Goal: Task Accomplishment & Management: Complete application form

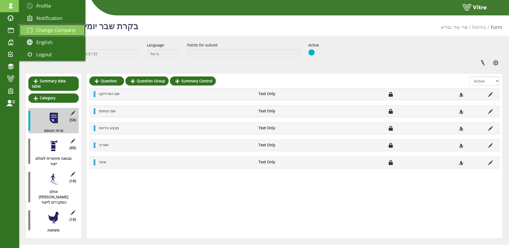
click at [46, 29] on span "Change Company" at bounding box center [55, 30] width 39 height 6
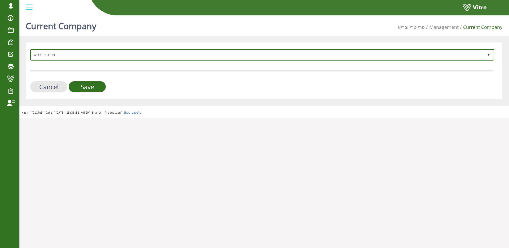
click at [79, 59] on span "פרי טרי ובריא" at bounding box center [262, 55] width 463 height 10
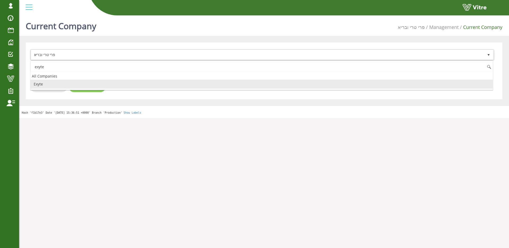
click at [72, 82] on li "Exyte" at bounding box center [262, 84] width 463 height 9
type input "exyte"
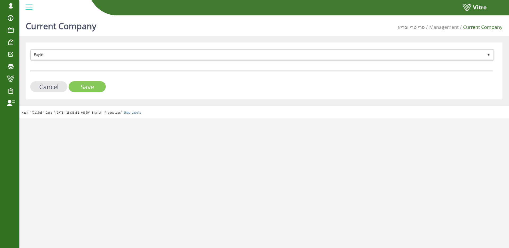
click at [87, 85] on input "Save" at bounding box center [87, 86] width 37 height 11
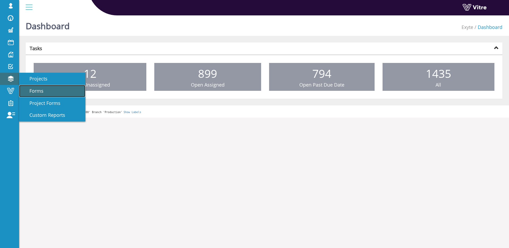
click at [44, 92] on link "Forms" at bounding box center [52, 91] width 66 height 12
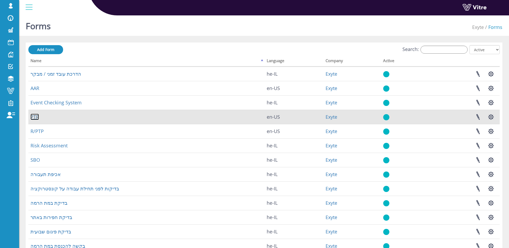
click at [37, 116] on link "PTP" at bounding box center [35, 117] width 8 height 6
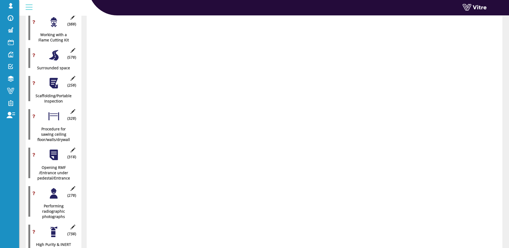
scroll to position [899, 0]
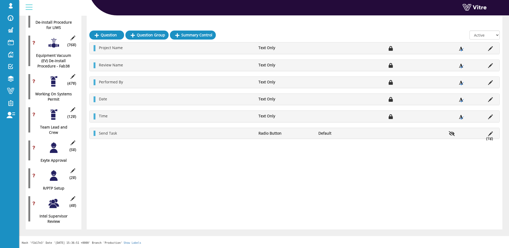
click at [52, 178] on div at bounding box center [54, 176] width 12 height 12
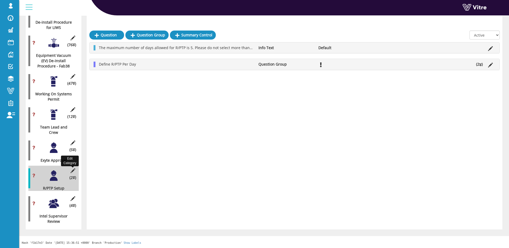
click at [71, 170] on icon at bounding box center [73, 170] width 7 height 5
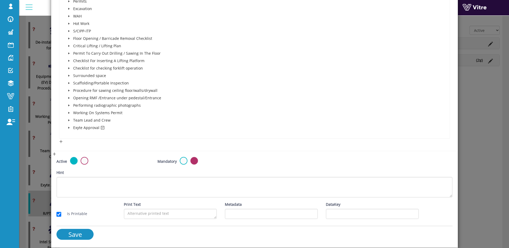
scroll to position [178, 0]
click at [46, 135] on div "× Edit Category Name R/PTP Setup Image 10 10 Presentation Conditional 5 Set Dur…" at bounding box center [254, 124] width 509 height 248
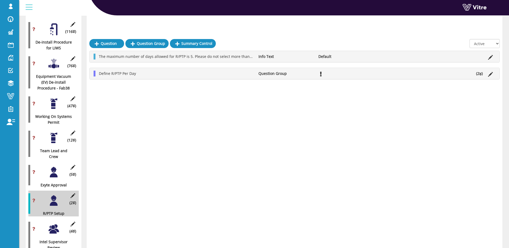
scroll to position [932, 0]
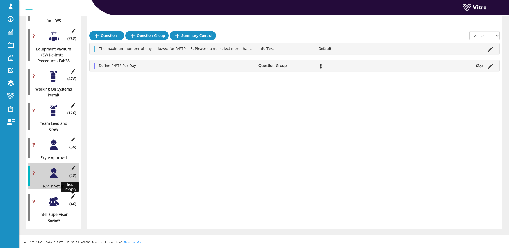
click at [72, 193] on div at bounding box center [72, 192] width 3 height 1
click at [73, 195] on icon at bounding box center [73, 196] width 7 height 5
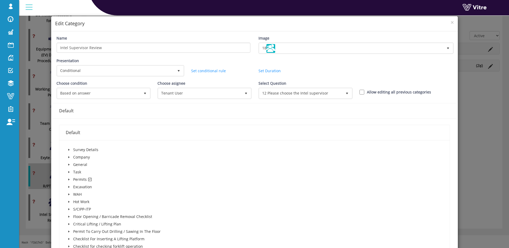
click at [70, 180] on icon "caret-down" at bounding box center [69, 179] width 3 height 3
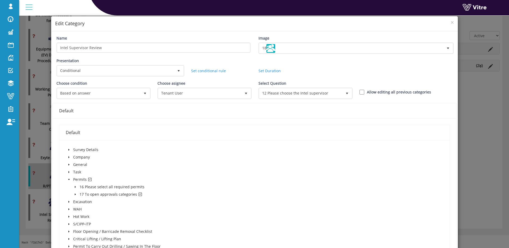
click at [75, 193] on icon "caret-down" at bounding box center [75, 194] width 3 height 3
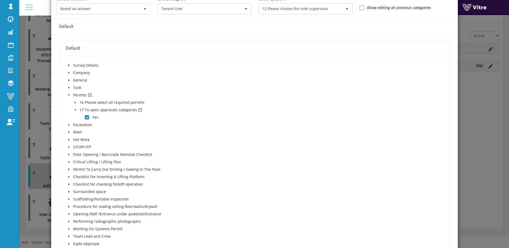
scroll to position [208, 0]
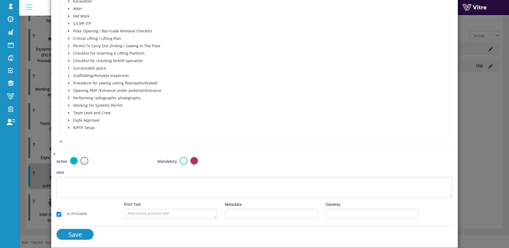
click at [43, 151] on div "× Edit Category Name Intel Supervisor Review Image 18 18 Presentation Condition…" at bounding box center [254, 124] width 509 height 248
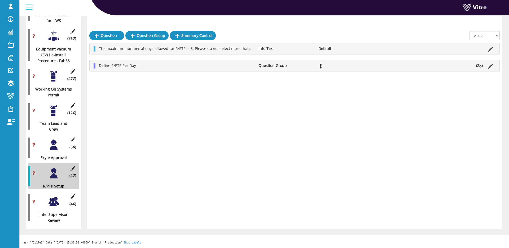
drag, startPoint x: 51, startPoint y: 202, endPoint x: 68, endPoint y: 199, distance: 16.6
click at [54, 201] on div at bounding box center [54, 202] width 12 height 12
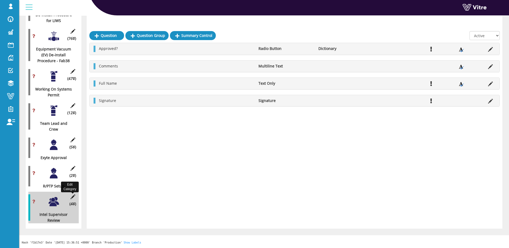
click at [70, 197] on icon at bounding box center [73, 196] width 7 height 5
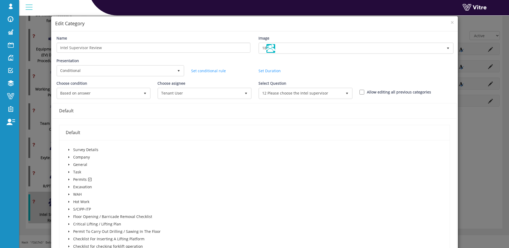
click at [45, 158] on div "× Edit Category Name Intel Supervisor Review Image 18 18 Presentation Condition…" at bounding box center [254, 124] width 509 height 248
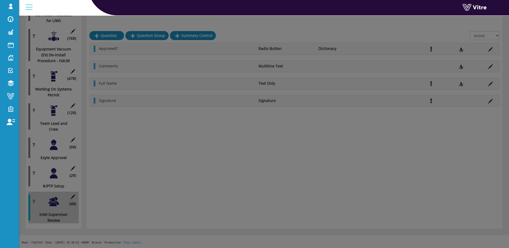
scroll to position [0, 0]
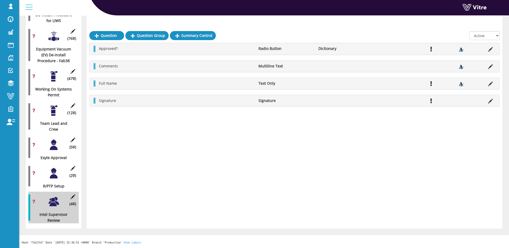
click at [57, 147] on div at bounding box center [54, 145] width 12 height 12
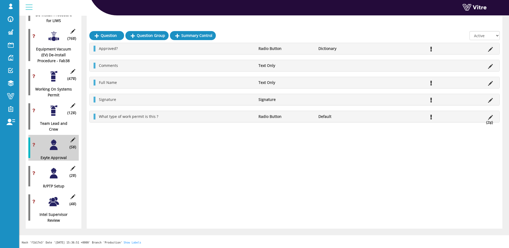
drag, startPoint x: 338, startPoint y: 114, endPoint x: 315, endPoint y: 112, distance: 22.6
click at [316, 112] on div "What type of work permit is this ? Radio Button Default (2 )" at bounding box center [295, 116] width 410 height 11
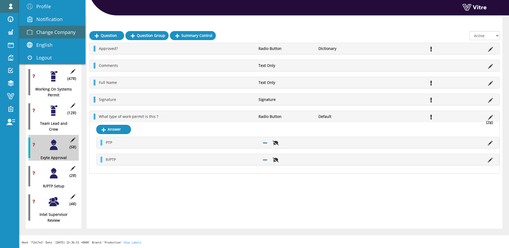
click at [39, 31] on span "Change Company" at bounding box center [55, 32] width 39 height 6
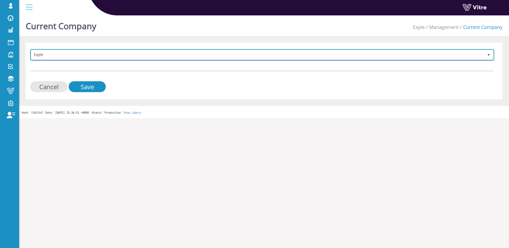
click at [109, 53] on span "Exyte" at bounding box center [257, 55] width 453 height 10
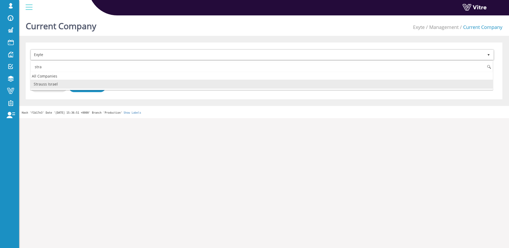
click at [67, 83] on li "Strauss Israel" at bounding box center [262, 84] width 463 height 9
type input "stra"
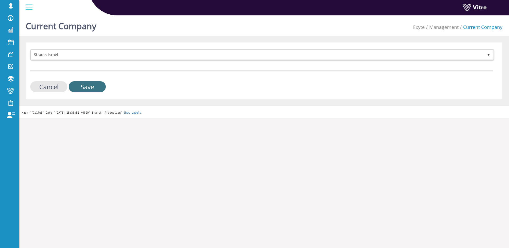
click at [80, 84] on input "Save" at bounding box center [87, 86] width 37 height 11
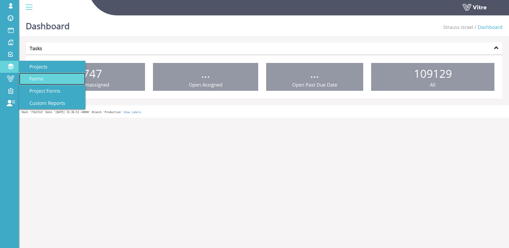
click at [36, 76] on span "Forms" at bounding box center [33, 78] width 20 height 6
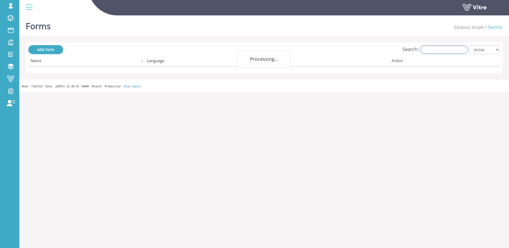
click at [436, 50] on input "Search:" at bounding box center [444, 50] width 47 height 8
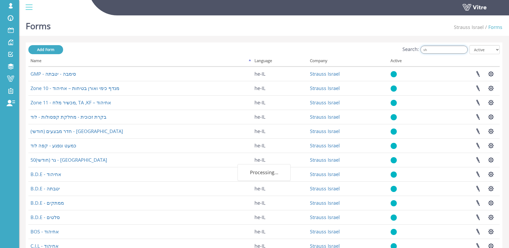
type input "s"
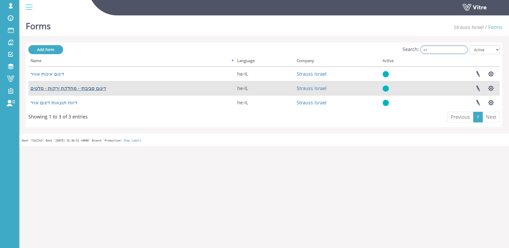
type input "דיג"
click at [60, 86] on link "דיגום סביבתי - מחלקת ירקות - סלטים" at bounding box center [69, 88] width 76 height 6
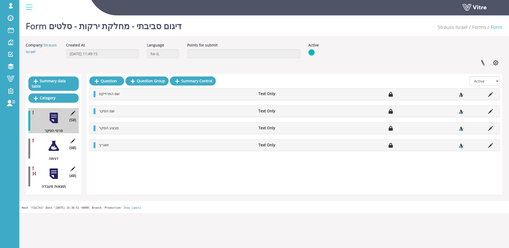
click at [53, 147] on div at bounding box center [54, 146] width 12 height 12
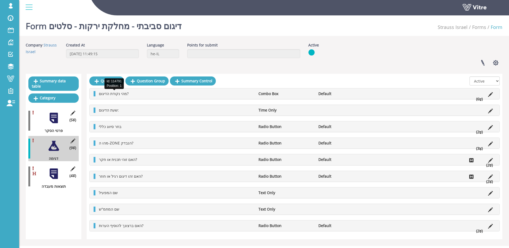
click at [124, 93] on span "מהי נקודת הדיגום?" at bounding box center [114, 93] width 30 height 5
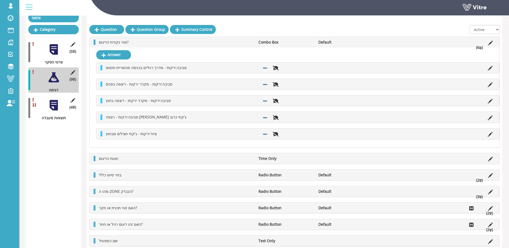
scroll to position [69, 0]
click at [208, 174] on li "בחר סיווג כללי" at bounding box center [176, 174] width 160 height 5
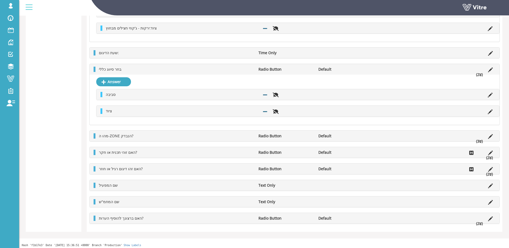
scroll to position [235, 0]
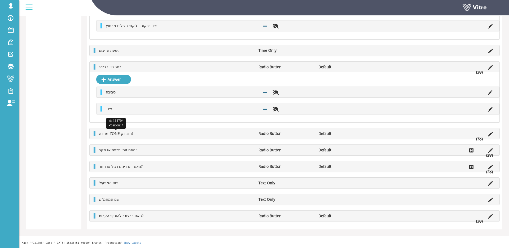
click at [119, 135] on span "מהו ה-ZONE הנבדק?" at bounding box center [116, 133] width 34 height 5
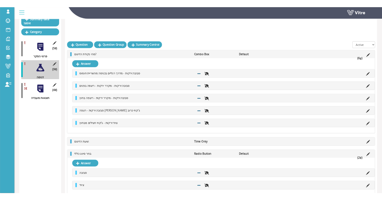
scroll to position [0, 0]
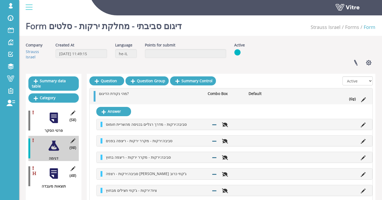
click at [230, 97] on ul "מהי נקודת הדיגום? Combo Box Default (6 )" at bounding box center [232, 96] width 272 height 11
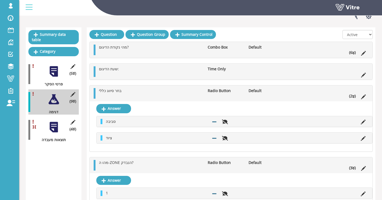
scroll to position [47, 0]
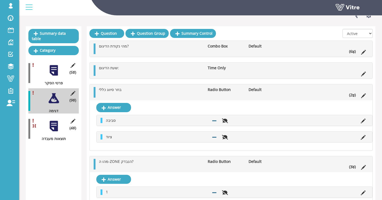
click at [150, 93] on ul "בחר סיווג כללי Radio Button Default (2 )" at bounding box center [232, 92] width 272 height 11
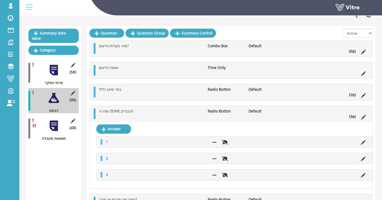
click at [146, 94] on ul "בחר סיווג כללי Radio Button Default (2 )" at bounding box center [232, 92] width 272 height 11
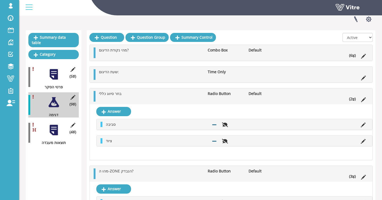
scroll to position [44, 0]
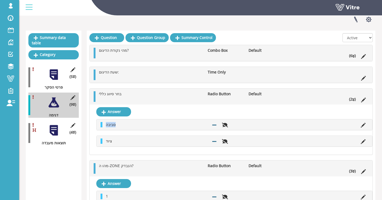
drag, startPoint x: 105, startPoint y: 124, endPoint x: 120, endPoint y: 123, distance: 15.4
click at [120, 123] on li "סביבה" at bounding box center [156, 124] width 106 height 5
click at [149, 124] on li "סביבה" at bounding box center [156, 124] width 106 height 5
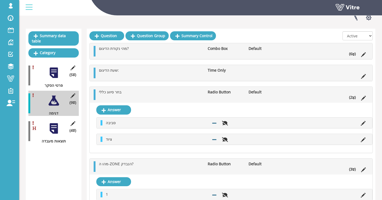
click at [142, 101] on div "בחר סיווג כללי Radio Button Default (2 )" at bounding box center [231, 95] width 283 height 16
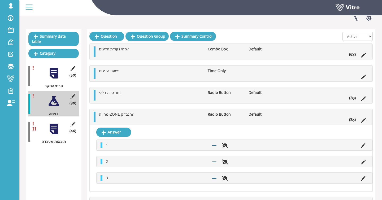
click at [142, 76] on ul "שעת הדיגום: Time Only" at bounding box center [232, 73] width 272 height 11
click at [118, 49] on span "מהי נקודת הדיגום?" at bounding box center [114, 48] width 30 height 5
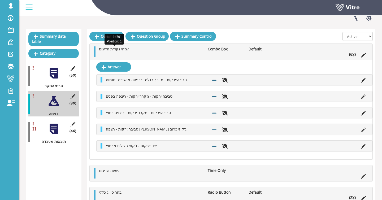
click at [118, 49] on span "מהי נקודת הדיגום?" at bounding box center [114, 48] width 30 height 5
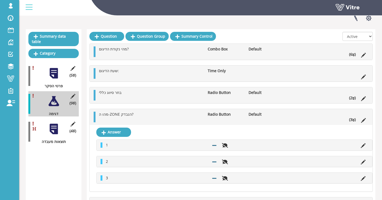
click at [142, 116] on li "מהו ה-ZONE הנבדק?" at bounding box center [150, 114] width 109 height 5
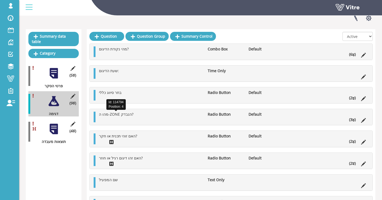
click at [124, 116] on span "מהו ה-ZONE הנבדק?" at bounding box center [116, 114] width 34 height 5
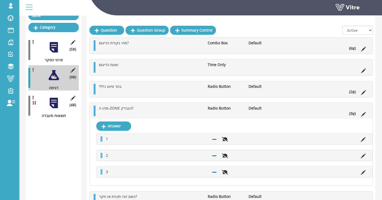
scroll to position [71, 0]
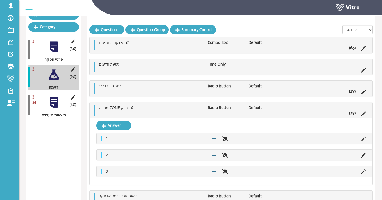
click at [238, 111] on ul "מהו ה-ZONE הנבדק? Radio Button Default (3 )" at bounding box center [232, 110] width 272 height 11
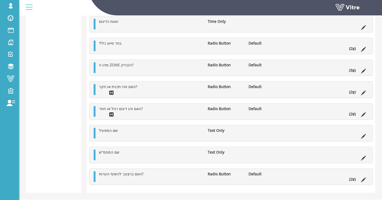
scroll to position [176, 0]
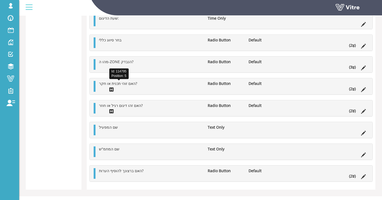
click at [130, 85] on span "האם זוהי תכנית או חקר?" at bounding box center [118, 83] width 38 height 5
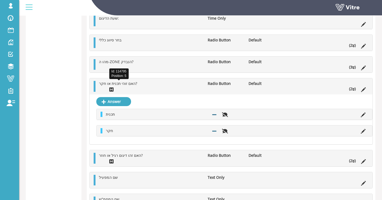
click at [130, 85] on span "האם זוהי תכנית או חקר?" at bounding box center [118, 83] width 38 height 5
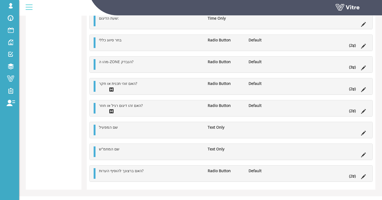
click at [204, 112] on ul "האם זהו דיגום רגיל או חוזר? Radio Button Default (2 )" at bounding box center [232, 108] width 272 height 11
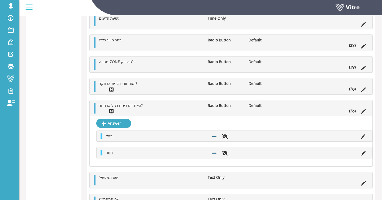
click at [148, 108] on li "האם זהו דיגום רגיל או חוזר?" at bounding box center [150, 105] width 109 height 5
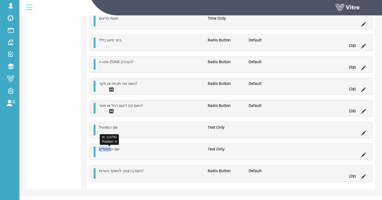
drag, startPoint x: 99, startPoint y: 150, endPoint x: 111, endPoint y: 150, distance: 11.9
click at [111, 151] on span "שם המחמ"ש" at bounding box center [109, 148] width 20 height 5
click at [104, 150] on span "שם המחמ"ש" at bounding box center [109, 148] width 20 height 5
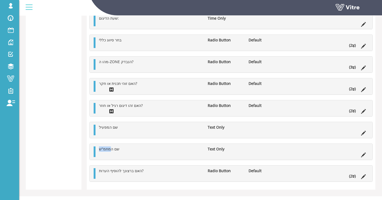
drag, startPoint x: 109, startPoint y: 150, endPoint x: 96, endPoint y: 151, distance: 12.5
click at [96, 151] on li "שם המחמ"ש" at bounding box center [150, 148] width 109 height 5
copy span "מחמ"ש"
click at [141, 150] on li "שם המחמ"ש" at bounding box center [150, 148] width 109 height 5
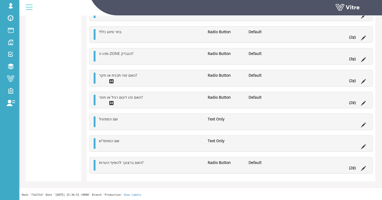
click at [241, 163] on li "Radio Button" at bounding box center [225, 162] width 41 height 5
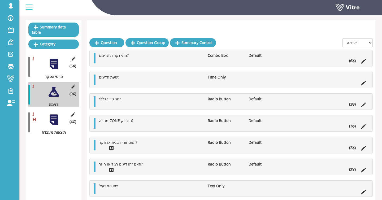
scroll to position [67, 0]
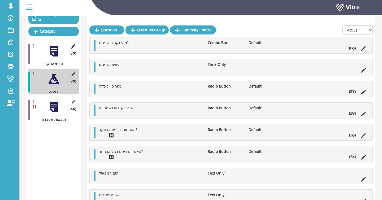
click at [54, 105] on div at bounding box center [54, 107] width 12 height 12
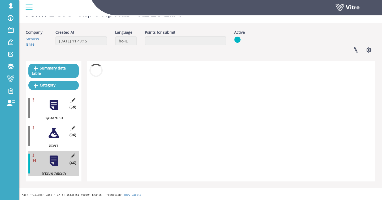
scroll to position [13, 0]
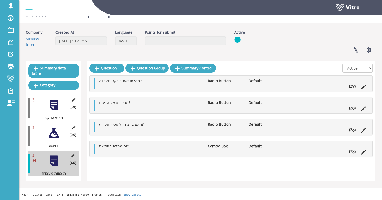
click at [129, 84] on ul "מהי תוצאת בדיקת מעבדה? Radio Button Default (2 )" at bounding box center [232, 83] width 272 height 11
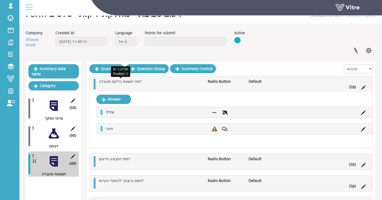
scroll to position [11, 0]
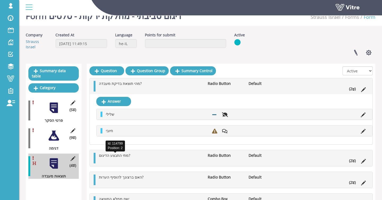
click at [118, 156] on span "מתי התבצע הדיגום?" at bounding box center [114, 155] width 31 height 5
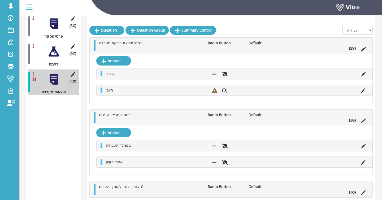
scroll to position [95, 0]
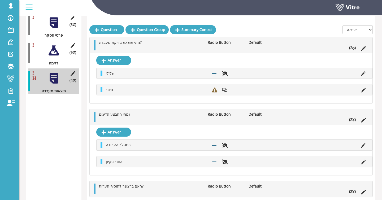
click at [54, 54] on div at bounding box center [54, 51] width 12 height 12
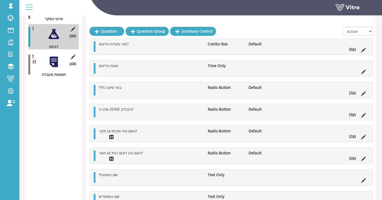
scroll to position [114, 0]
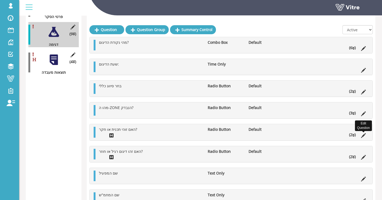
click at [365, 136] on icon at bounding box center [363, 135] width 5 height 5
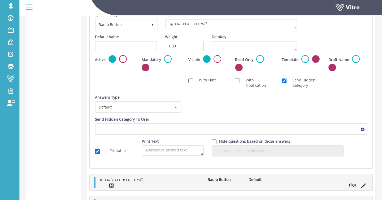
scroll to position [251, 0]
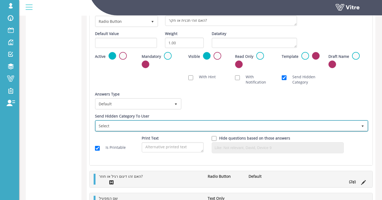
drag, startPoint x: 198, startPoint y: 123, endPoint x: 378, endPoint y: 140, distance: 180.7
click at [197, 123] on span "Select" at bounding box center [227, 126] width 262 height 10
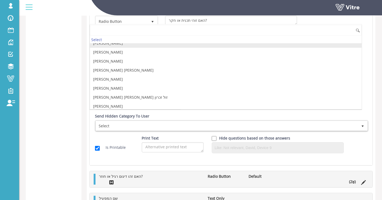
scroll to position [902, 0]
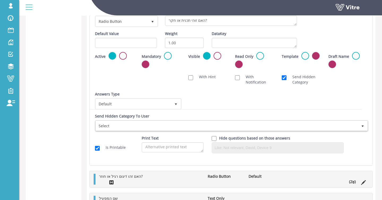
click at [48, 106] on div "Summary data table Category (5 ) פרטי הסקר (9 ) דגימה (4 ) תוצאות מעבדה" at bounding box center [54, 67] width 56 height 488
click at [286, 81] on label "Send Hidden Category" at bounding box center [301, 79] width 39 height 11
click at [286, 80] on input "Send Hidden Category" at bounding box center [284, 77] width 5 height 5
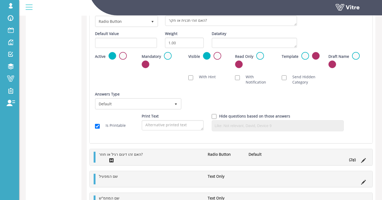
click at [286, 81] on label "Send Hidden Category" at bounding box center [301, 79] width 39 height 11
click at [286, 80] on input "Send Hidden Category" at bounding box center [284, 77] width 5 height 5
checkbox input "true"
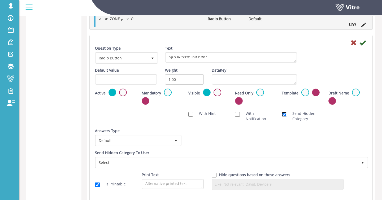
scroll to position [213, 0]
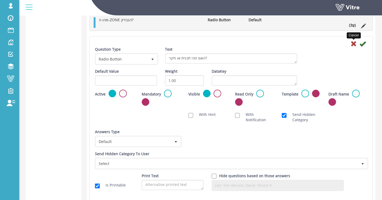
click at [352, 43] on icon at bounding box center [354, 44] width 6 height 6
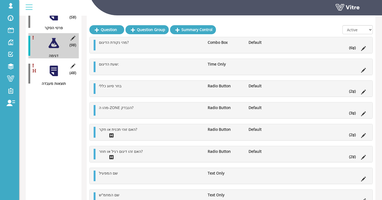
click at [56, 68] on div at bounding box center [54, 71] width 12 height 12
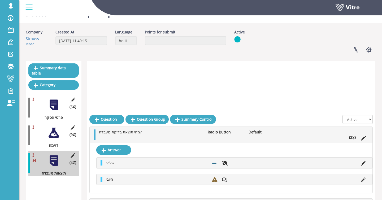
scroll to position [103, 0]
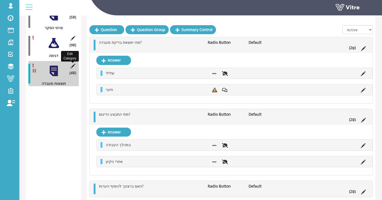
click at [74, 66] on icon at bounding box center [73, 66] width 7 height 5
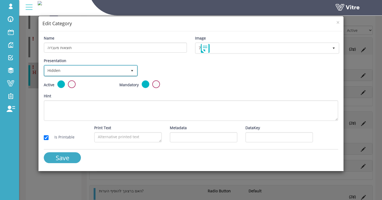
click at [93, 73] on span "Hidden" at bounding box center [86, 71] width 83 height 10
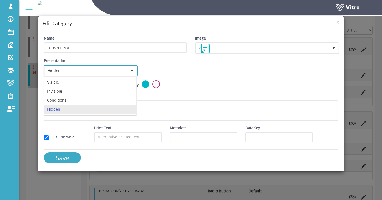
click at [93, 73] on span "Hidden" at bounding box center [86, 71] width 83 height 10
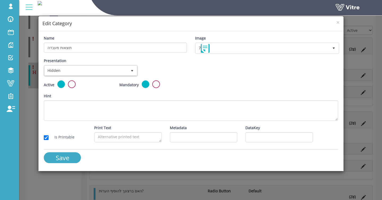
click at [26, 108] on div "× Edit Category Name תוצאות מעבדה Image 7 7 Presentation Hidden 4 Set Duration …" at bounding box center [191, 100] width 382 height 200
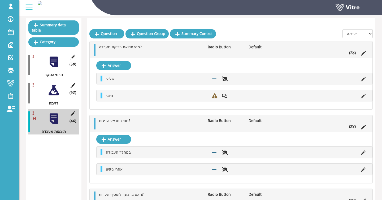
scroll to position [68, 0]
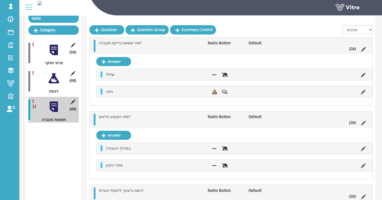
click at [191, 47] on ul "מהי תוצאת בדיקת מעבדה? Radio Button Default (2 )" at bounding box center [232, 46] width 272 height 12
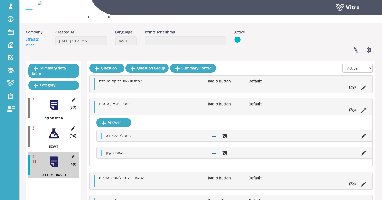
scroll to position [0, 0]
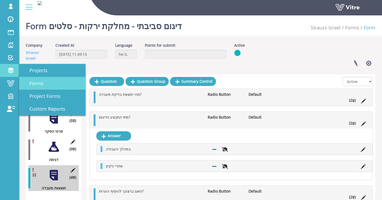
click at [43, 85] on span "Forms" at bounding box center [33, 83] width 20 height 6
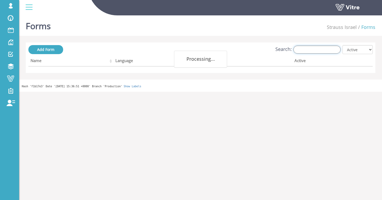
click at [321, 50] on input "Search:" at bounding box center [316, 50] width 47 height 8
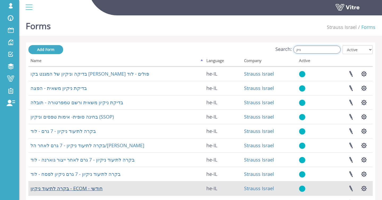
type input "ניק"
click at [87, 189] on link "בקרה לתיעוד ניקיון - ECOM - חודשי" at bounding box center [67, 188] width 72 height 6
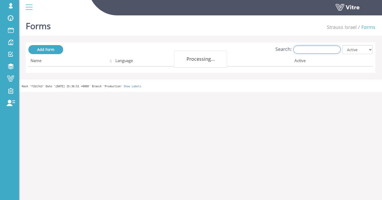
click at [319, 52] on input "Search:" at bounding box center [316, 50] width 47 height 8
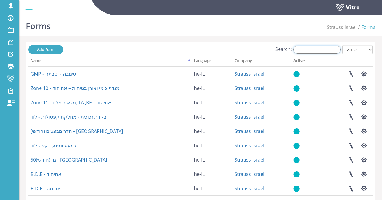
click at [304, 51] on input "Search:" at bounding box center [316, 50] width 47 height 8
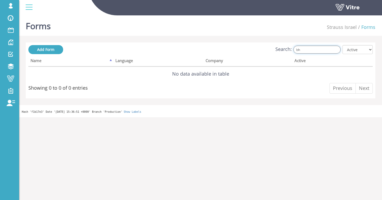
type input "b"
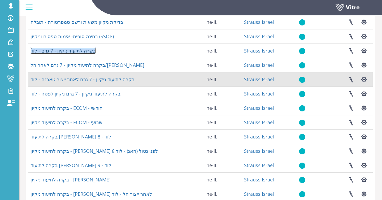
scroll to position [118, 0]
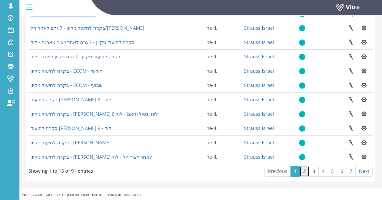
click at [304, 172] on link "2" at bounding box center [305, 171] width 10 height 11
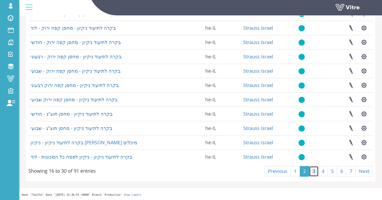
click at [314, 172] on link "3" at bounding box center [314, 171] width 10 height 11
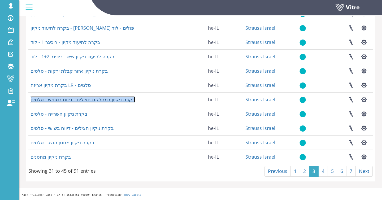
scroll to position [0, 0]
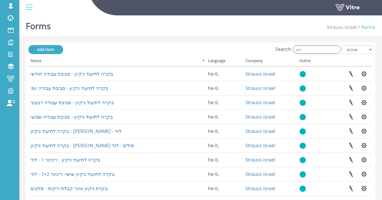
click at [313, 47] on input "ניק" at bounding box center [316, 50] width 47 height 8
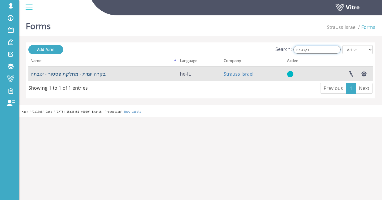
type input "בקרה יומ"
click at [91, 73] on link "בקרה יומית - מחלקת פסטור - יטבתה" at bounding box center [68, 74] width 75 height 6
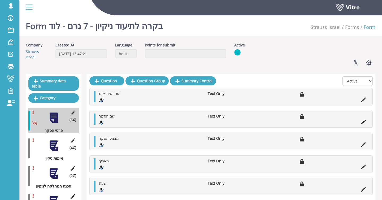
click at [49, 146] on div at bounding box center [54, 146] width 12 height 12
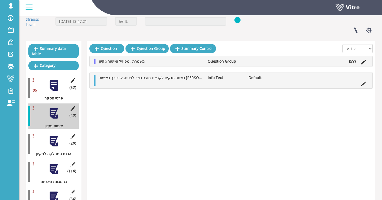
scroll to position [34, 0]
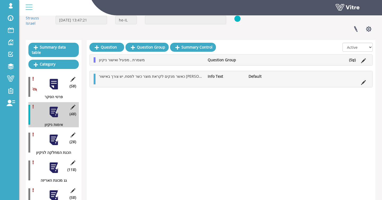
click at [147, 63] on div "משמרת , מפעיל ואישור ניקיון Question Group (5 )" at bounding box center [231, 60] width 283 height 11
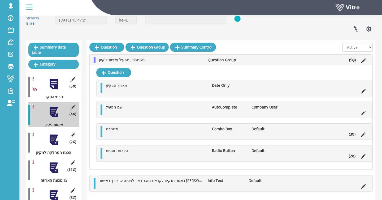
click at [147, 63] on div "משמרת , מפעיל ואישור ניקיון Question Group (5 )" at bounding box center [231, 60] width 283 height 11
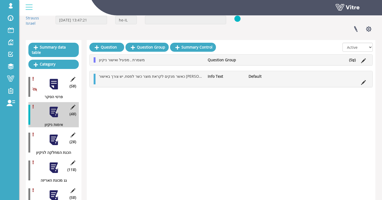
click at [49, 144] on div at bounding box center [54, 140] width 12 height 12
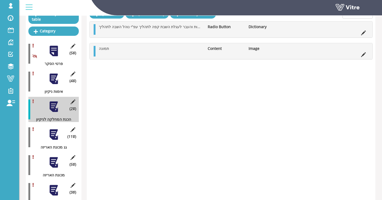
scroll to position [0, 0]
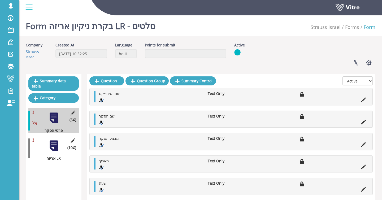
click at [47, 142] on div "(10 ) אריזה LR" at bounding box center [53, 148] width 50 height 25
click at [51, 144] on div at bounding box center [54, 146] width 12 height 12
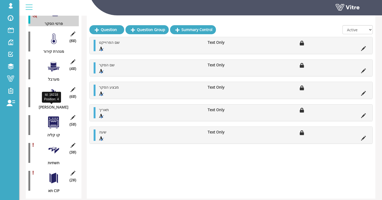
scroll to position [124, 0]
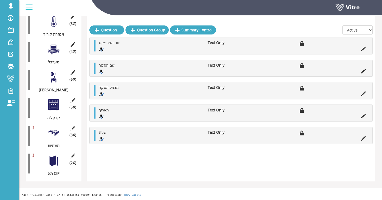
click at [51, 163] on div at bounding box center [54, 161] width 12 height 12
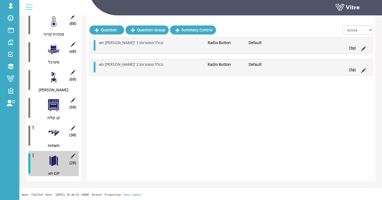
click at [214, 42] on li "Radio Button" at bounding box center [225, 42] width 41 height 5
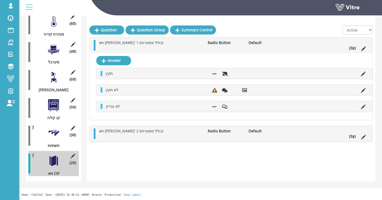
click at [215, 44] on li "Radio Button" at bounding box center [225, 42] width 41 height 5
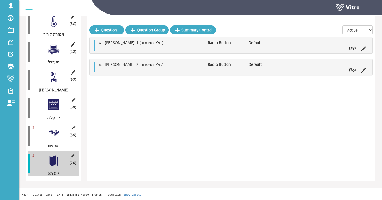
click at [55, 134] on div at bounding box center [54, 133] width 12 height 12
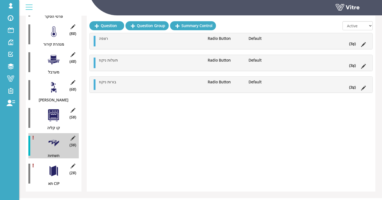
scroll to position [110, 0]
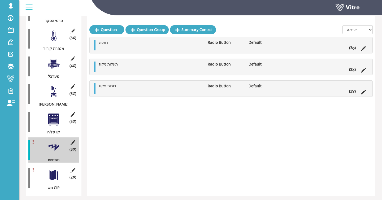
click at [53, 120] on div at bounding box center [54, 120] width 12 height 12
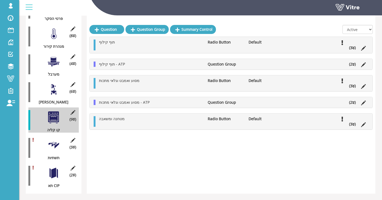
click at [136, 65] on li "תוף קילוף - ATP" at bounding box center [150, 64] width 109 height 5
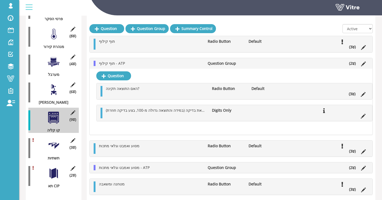
scroll to position [111, 0]
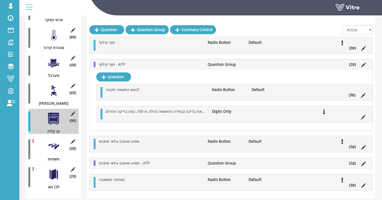
click at [136, 65] on li "תוף קילוף - ATP" at bounding box center [150, 64] width 109 height 5
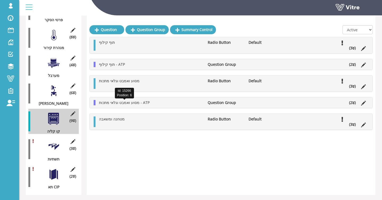
click at [135, 104] on span "מסוע ואמבט וגלאי מתכות - ATP" at bounding box center [124, 102] width 51 height 5
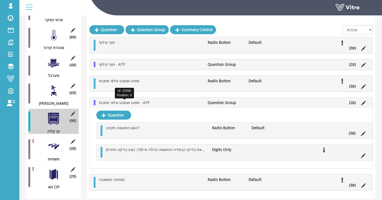
click at [135, 104] on span "מסוע ואמבט וגלאי מתכות - ATP" at bounding box center [124, 102] width 51 height 5
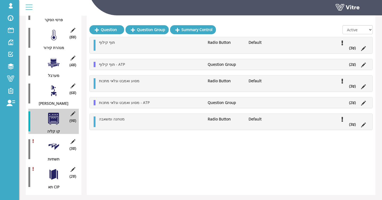
click at [55, 90] on div at bounding box center [54, 91] width 12 height 12
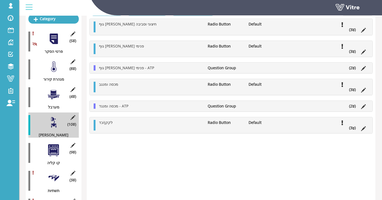
scroll to position [47, 0]
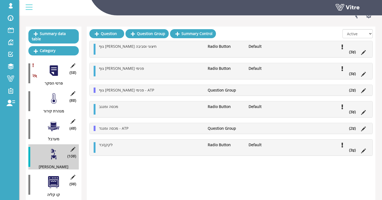
click at [50, 97] on div at bounding box center [54, 99] width 12 height 12
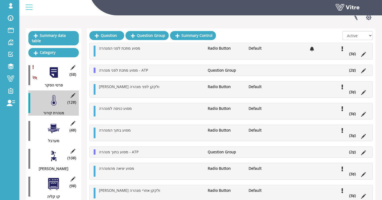
scroll to position [44, 0]
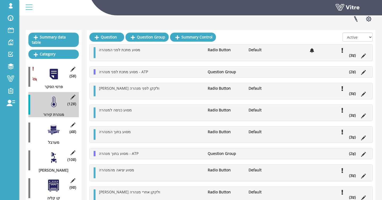
click at [57, 129] on div at bounding box center [54, 130] width 12 height 12
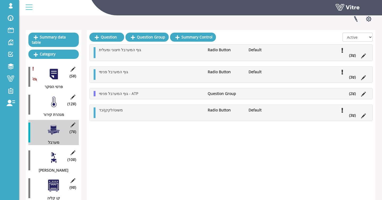
click at [120, 97] on div "גוף המערבל פנימי - ATP Question Group (2 )" at bounding box center [231, 93] width 283 height 11
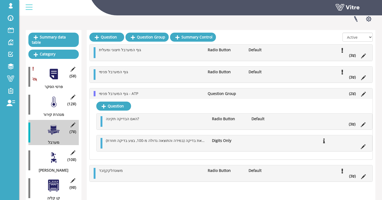
click at [156, 94] on li "גוף המערבל פנימי - ATP" at bounding box center [150, 93] width 109 height 5
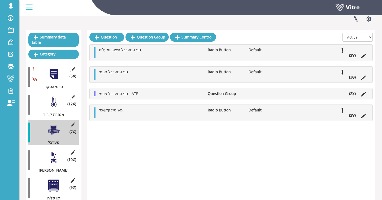
click at [54, 103] on div at bounding box center [54, 102] width 12 height 12
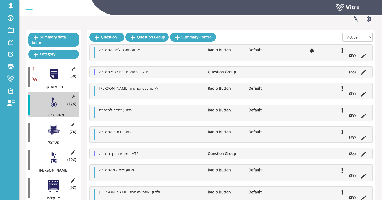
click at [105, 131] on span "מסוע בתוך המנהרה" at bounding box center [115, 131] width 32 height 5
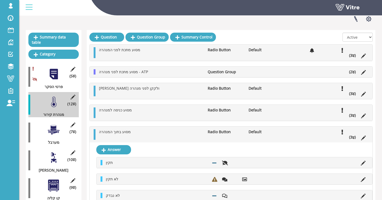
click at [124, 131] on span "מסוע בתוך המנהרה" at bounding box center [115, 131] width 32 height 5
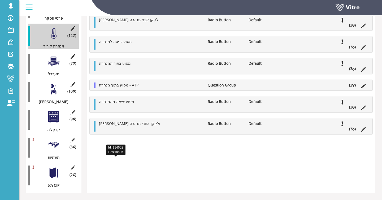
scroll to position [0, 0]
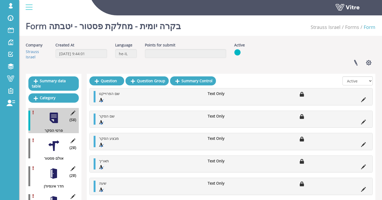
click at [47, 145] on div "(2 ) אולם פסטור" at bounding box center [53, 148] width 50 height 25
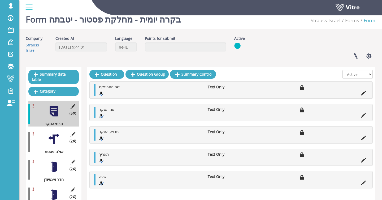
click at [51, 142] on div at bounding box center [54, 139] width 12 height 12
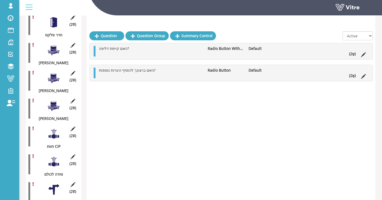
scroll to position [188, 0]
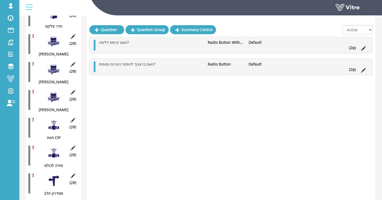
click at [56, 93] on div at bounding box center [54, 97] width 12 height 12
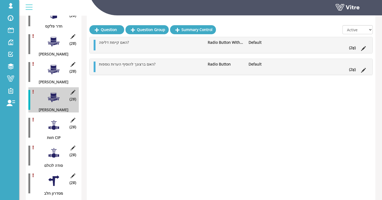
click at [59, 125] on div at bounding box center [54, 125] width 12 height 12
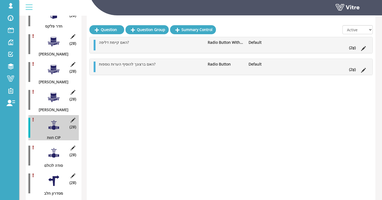
click at [61, 157] on div "(2 ) סודה לכולם" at bounding box center [53, 155] width 50 height 25
click at [59, 157] on div at bounding box center [54, 153] width 12 height 12
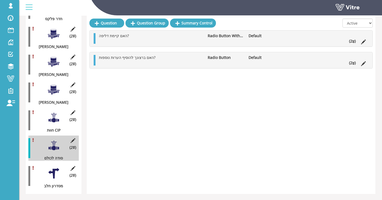
scroll to position [208, 0]
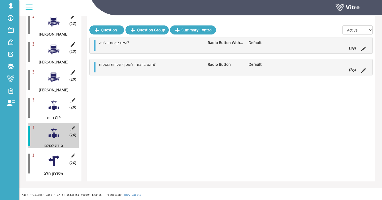
click at [55, 164] on div at bounding box center [54, 161] width 12 height 12
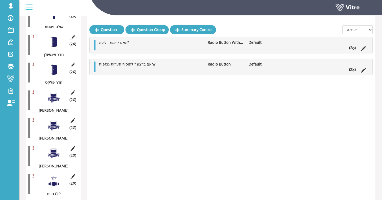
scroll to position [0, 0]
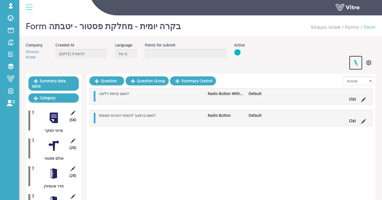
click at [355, 60] on link at bounding box center [355, 63] width 13 height 14
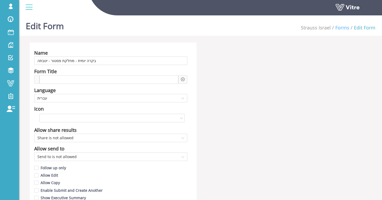
click at [338, 27] on link "Forms" at bounding box center [342, 27] width 14 height 6
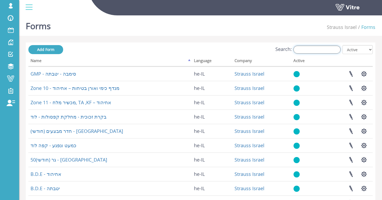
click at [298, 52] on label "Search:" at bounding box center [307, 50] width 65 height 8
click at [298, 52] on input "Search:" at bounding box center [316, 50] width 47 height 8
click at [303, 51] on input "Search:" at bounding box center [316, 50] width 47 height 8
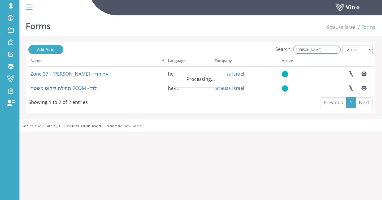
type input "ל"
